Goal: Task Accomplishment & Management: Manage account settings

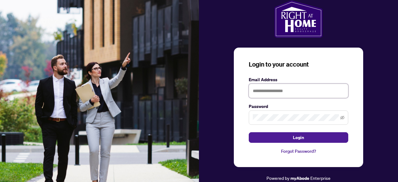
click at [264, 93] on input "text" at bounding box center [299, 91] width 100 height 14
type input "**********"
click at [283, 140] on button "Login" at bounding box center [299, 137] width 100 height 11
click at [303, 138] on span "Login" at bounding box center [298, 138] width 11 height 10
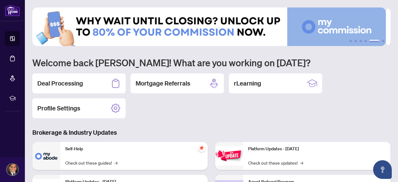
click at [55, 84] on h2 "Deal Processing" at bounding box center [60, 83] width 46 height 9
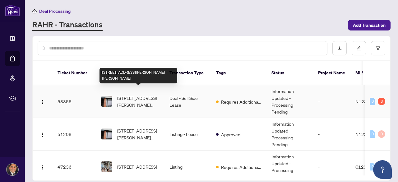
click at [141, 95] on span "[STREET_ADDRESS][PERSON_NAME][PERSON_NAME]" at bounding box center [138, 102] width 42 height 14
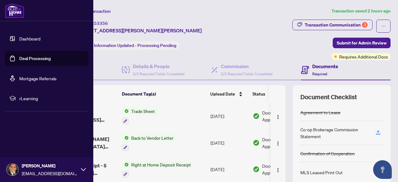
click at [27, 39] on link "Dashboard" at bounding box center [29, 39] width 21 height 6
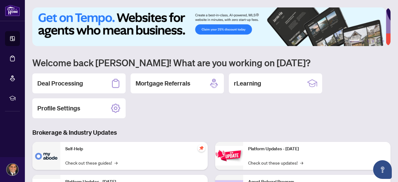
click at [63, 85] on h2 "Deal Processing" at bounding box center [60, 83] width 46 height 9
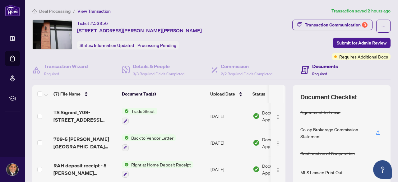
click at [312, 70] on div "Documents Required" at bounding box center [325, 70] width 26 height 15
click at [313, 66] on h4 "Documents" at bounding box center [325, 66] width 26 height 7
click at [323, 24] on div "Transaction Communication 3" at bounding box center [336, 25] width 63 height 10
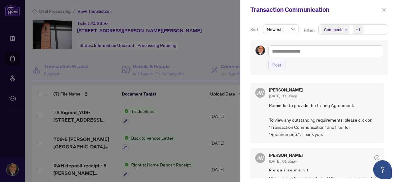
click at [207, 53] on div at bounding box center [199, 91] width 398 height 182
click at [382, 10] on icon "close" at bounding box center [384, 9] width 4 height 4
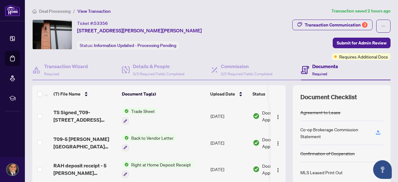
click at [330, 25] on div "Transaction Communication 3" at bounding box center [336, 25] width 63 height 10
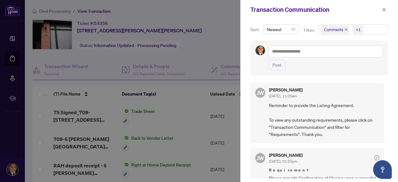
click at [345, 29] on icon "close" at bounding box center [346, 29] width 3 height 3
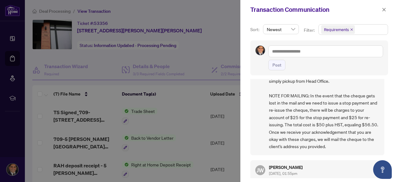
scroll to position [124, 0]
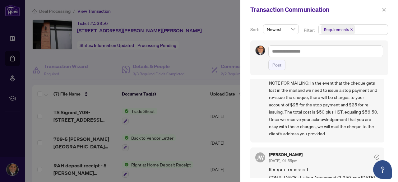
click at [208, 47] on div at bounding box center [199, 91] width 398 height 182
click at [385, 7] on icon "close" at bounding box center [384, 9] width 4 height 4
